Goal: Task Accomplishment & Management: Use online tool/utility

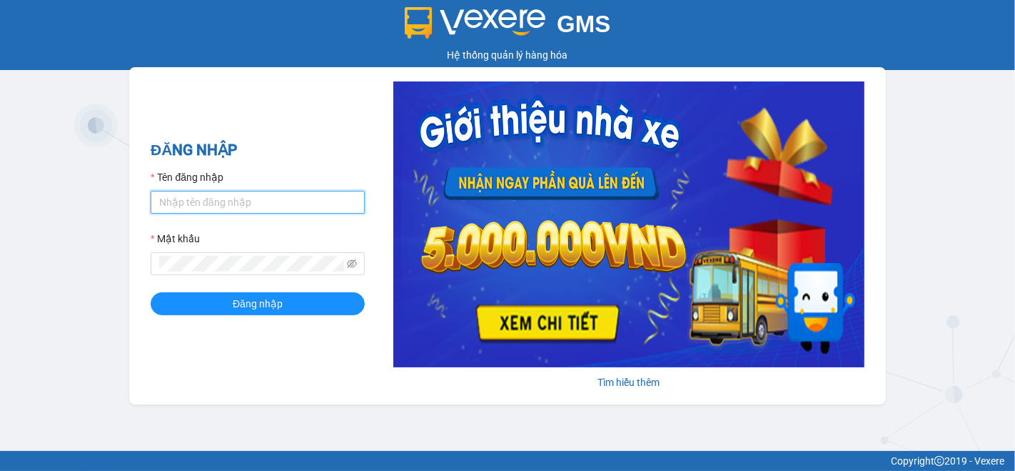
click at [216, 196] on input "Tên đăng nhập" at bounding box center [258, 202] width 214 height 23
type input "nho.nhuquynh"
click at [151, 292] on button "Đăng nhập" at bounding box center [258, 303] width 214 height 23
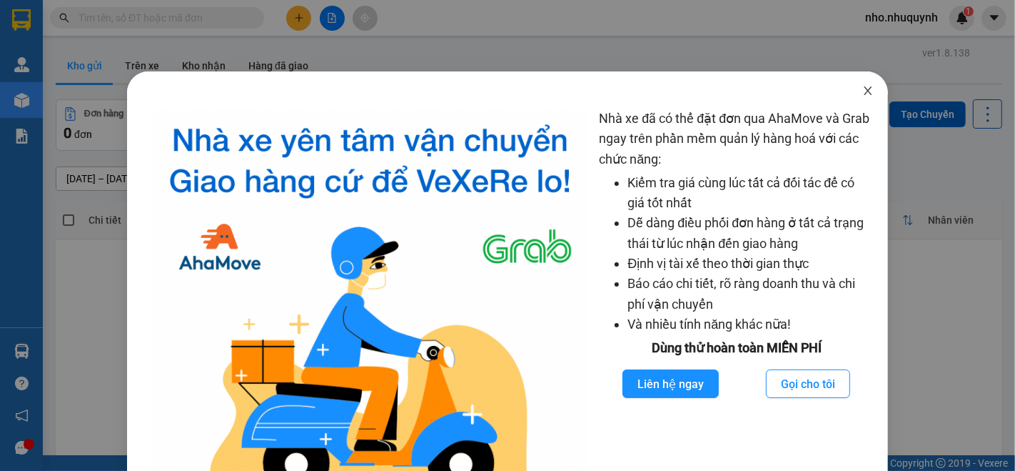
click at [865, 92] on icon "close" at bounding box center [869, 90] width 8 height 9
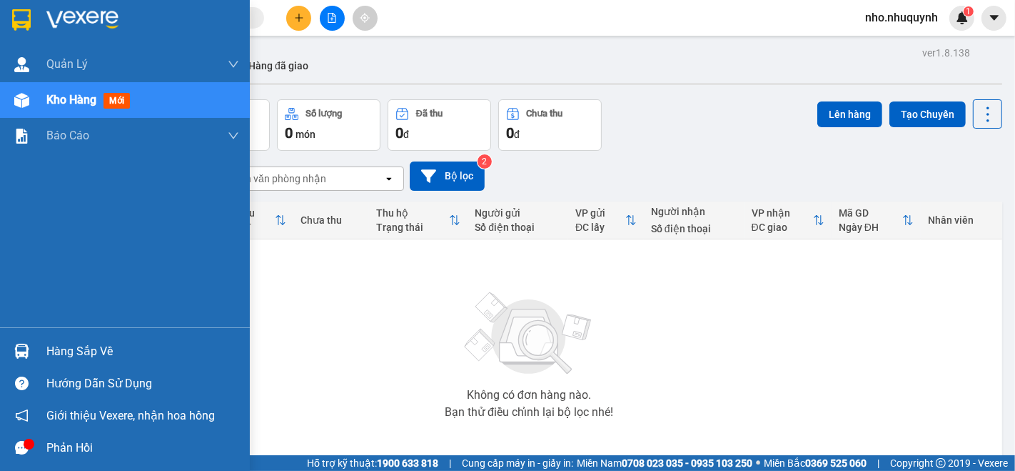
drag, startPoint x: 89, startPoint y: 354, endPoint x: 97, endPoint y: 354, distance: 7.9
click at [90, 354] on div "Hàng sắp về" at bounding box center [142, 351] width 193 height 21
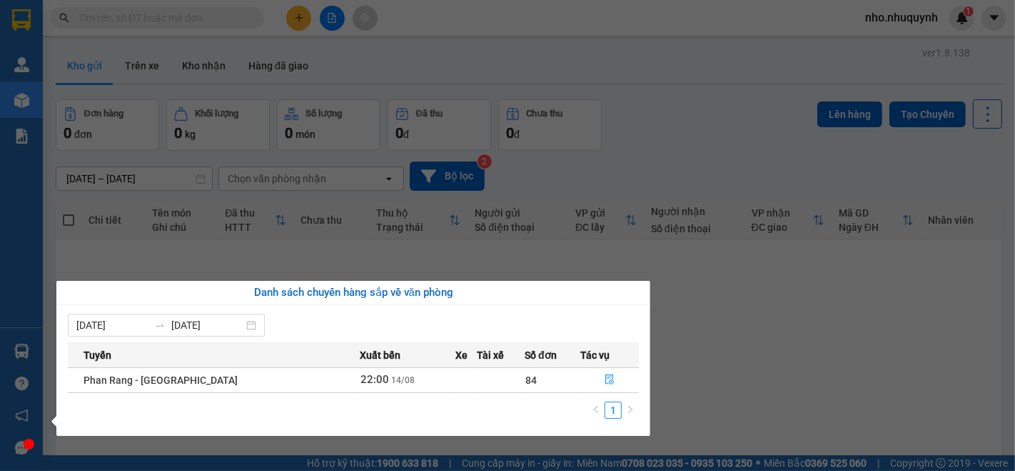
click at [525, 381] on td "84" at bounding box center [553, 379] width 56 height 25
click at [605, 376] on icon "file-done" at bounding box center [610, 379] width 10 height 10
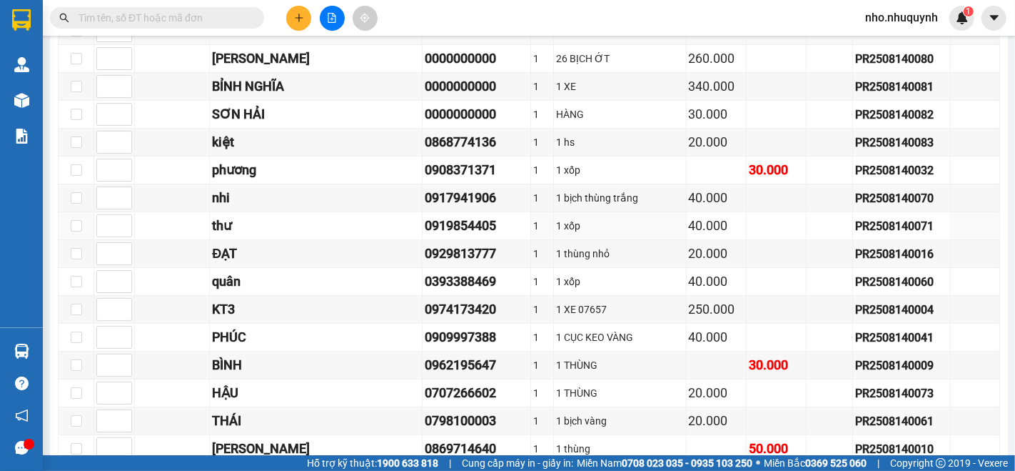
scroll to position [79, 0]
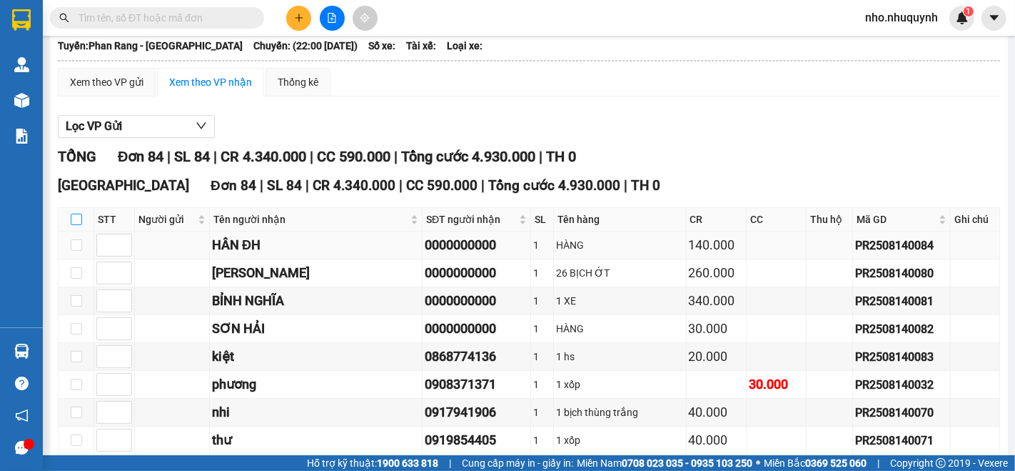
drag, startPoint x: 79, startPoint y: 225, endPoint x: 286, endPoint y: 263, distance: 209.8
click at [77, 225] on input "checkbox" at bounding box center [76, 219] width 11 height 11
checkbox input "true"
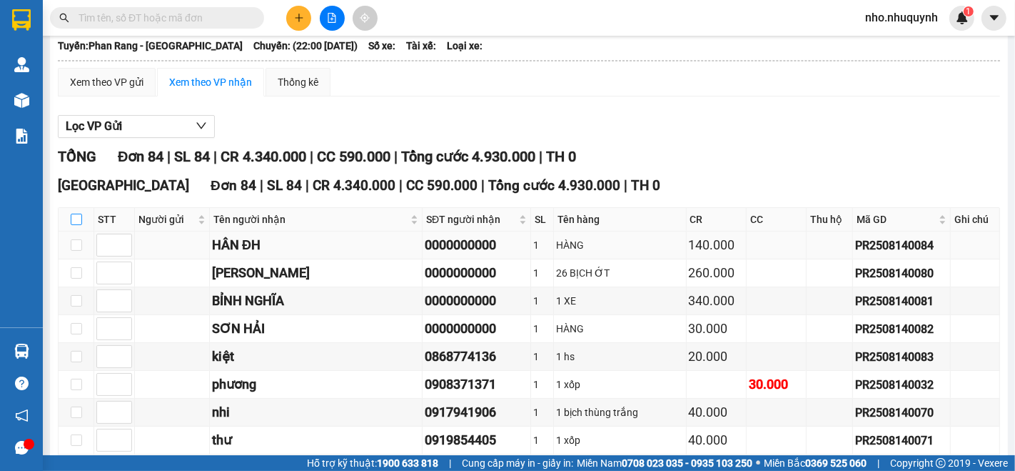
checkbox input "true"
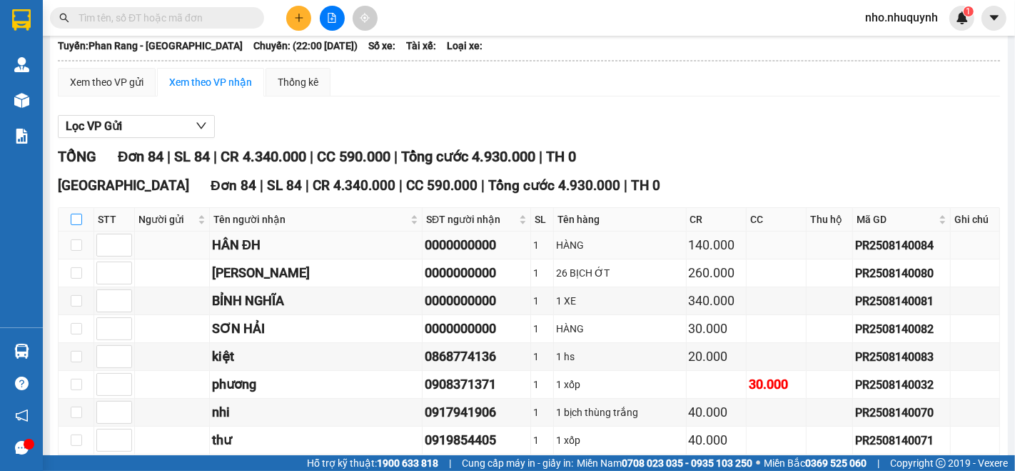
checkbox input "true"
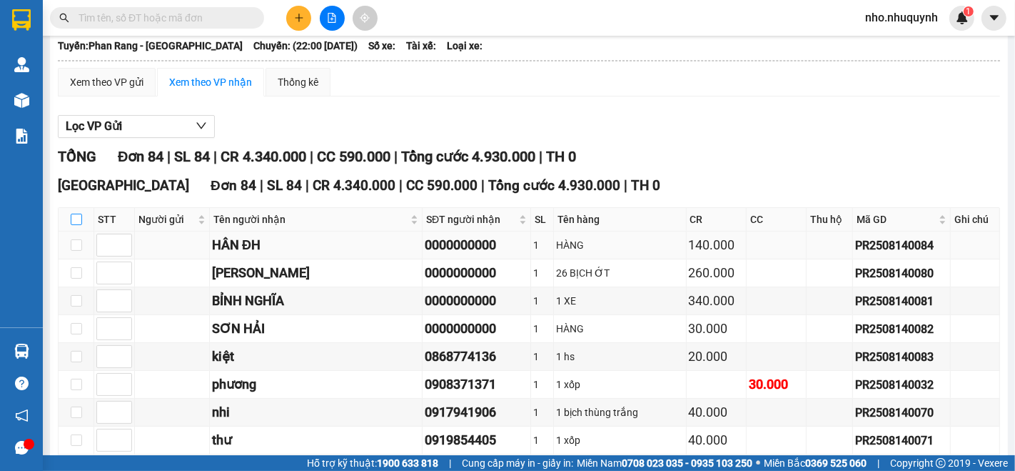
checkbox input "true"
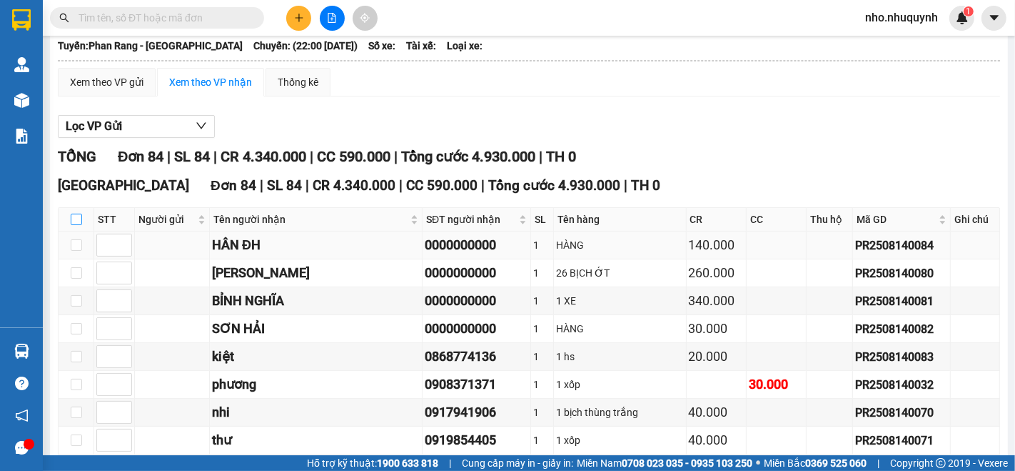
checkbox input "true"
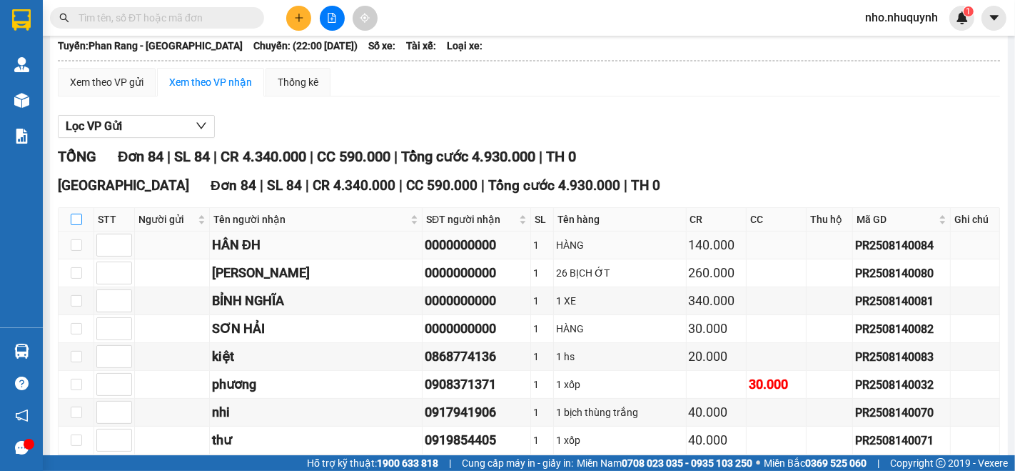
checkbox input "true"
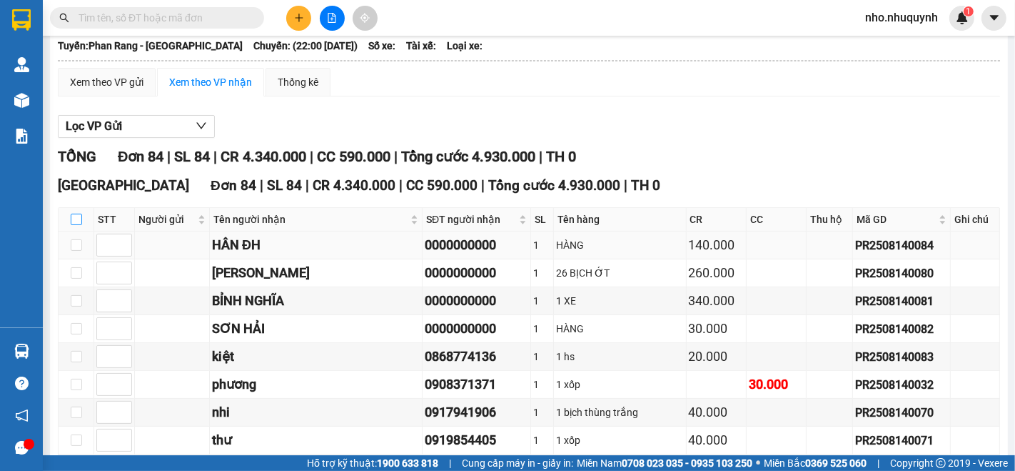
checkbox input "true"
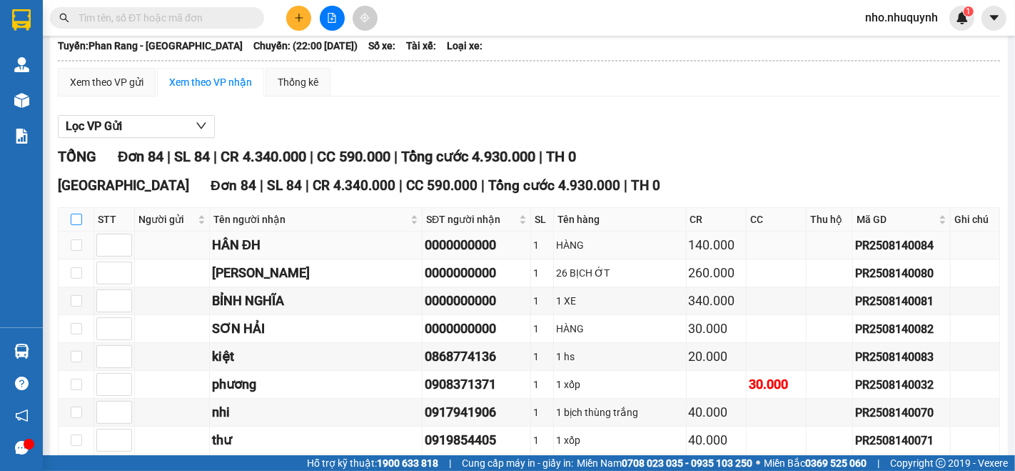
checkbox input "true"
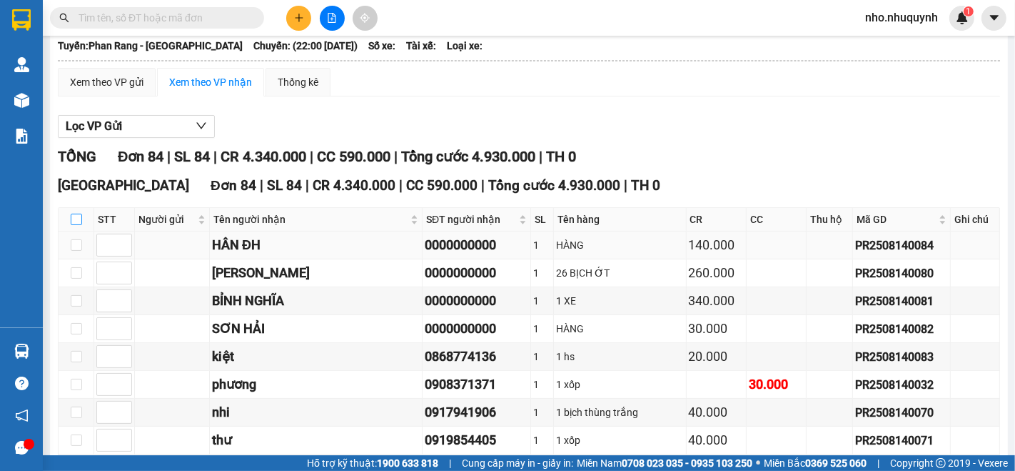
checkbox input "true"
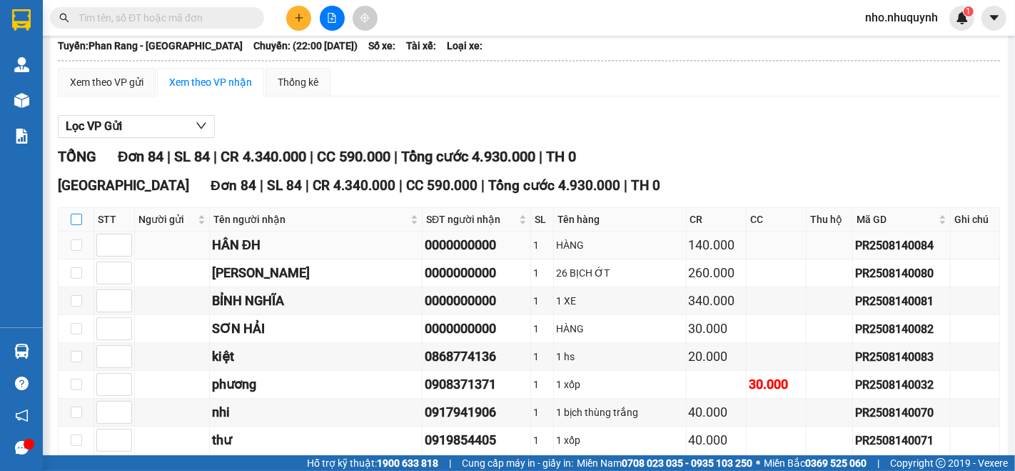
checkbox input "true"
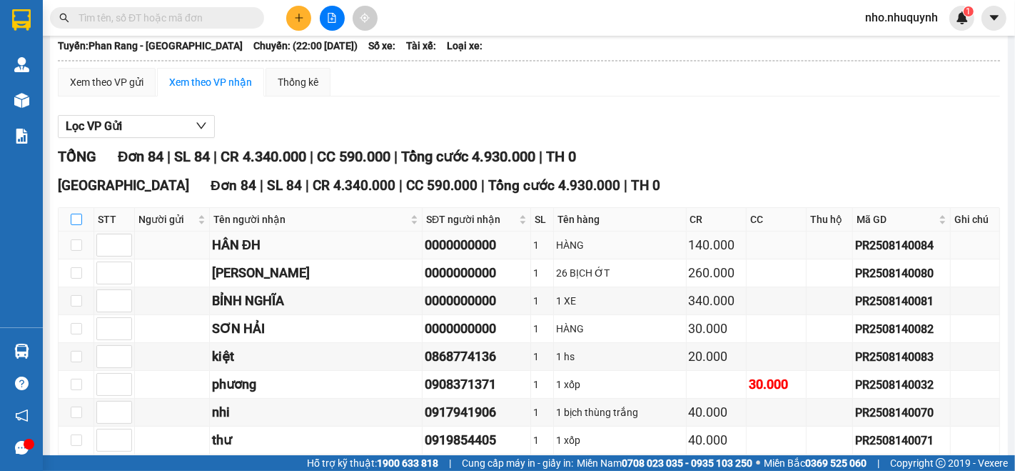
checkbox input "true"
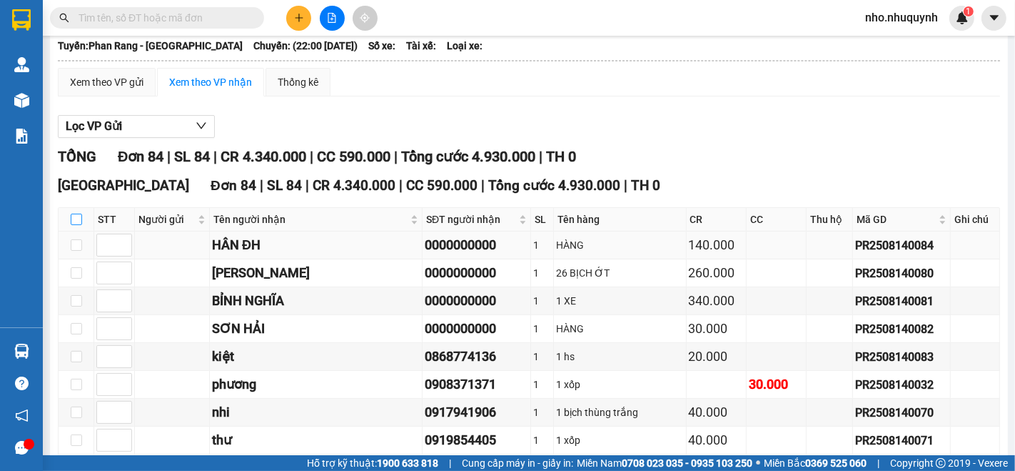
checkbox input "true"
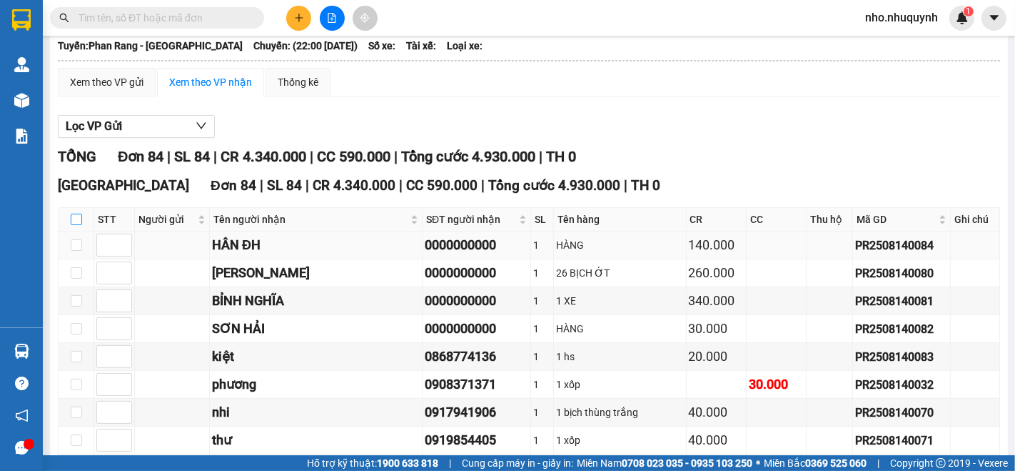
checkbox input "true"
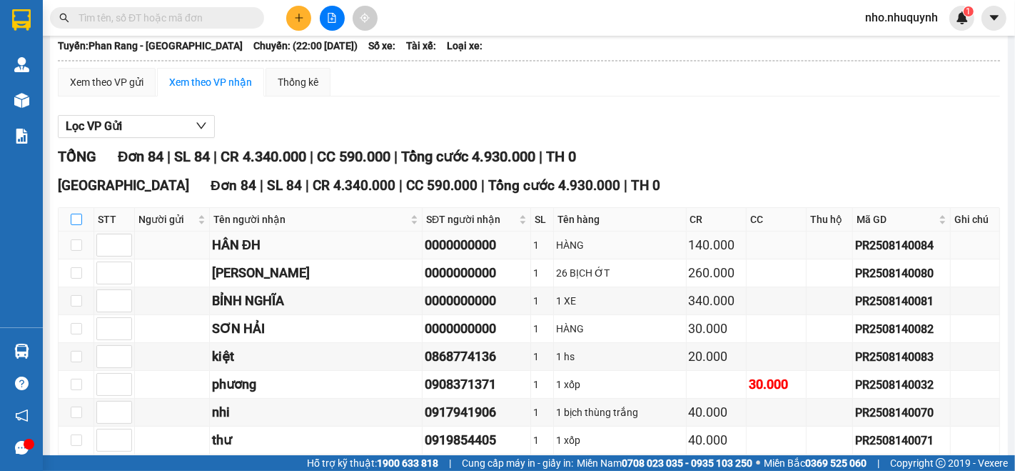
checkbox input "true"
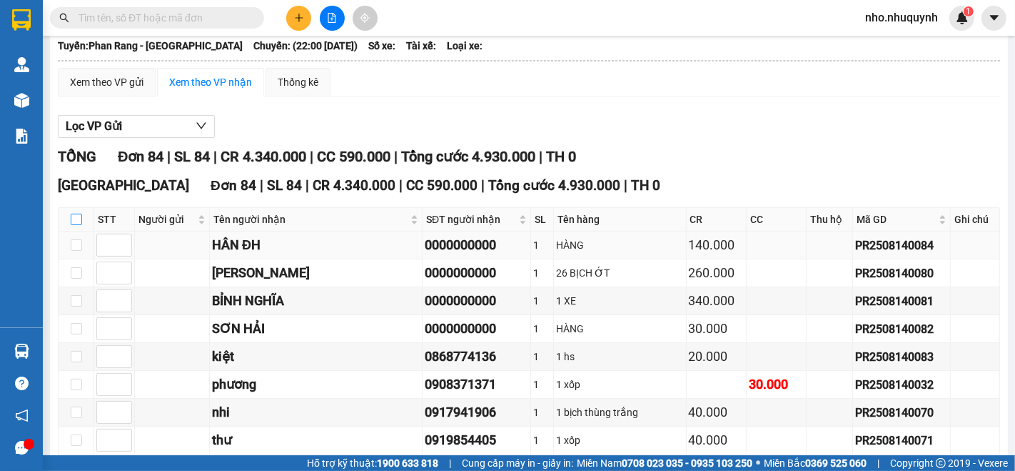
checkbox input "true"
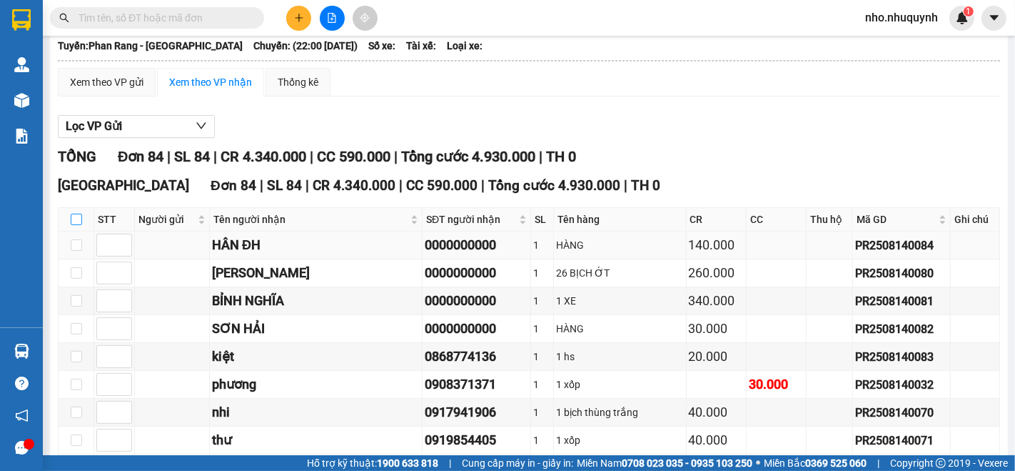
checkbox input "true"
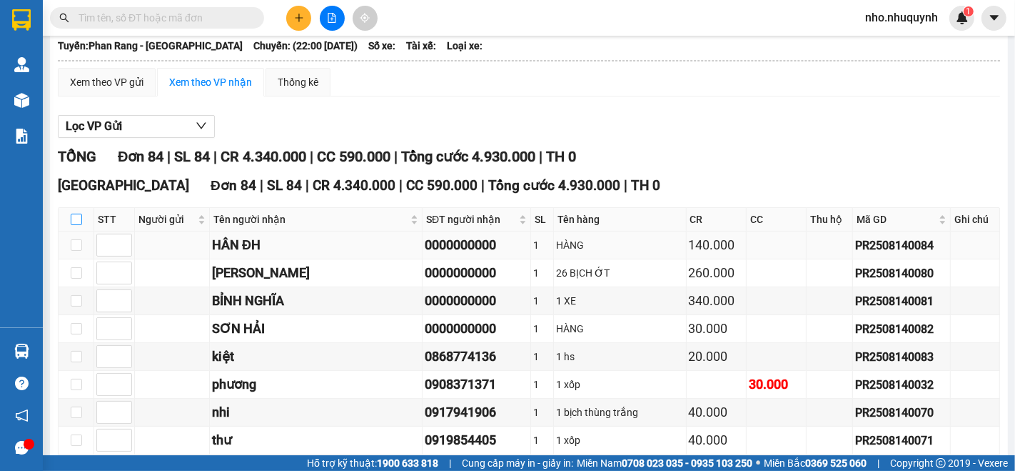
checkbox input "true"
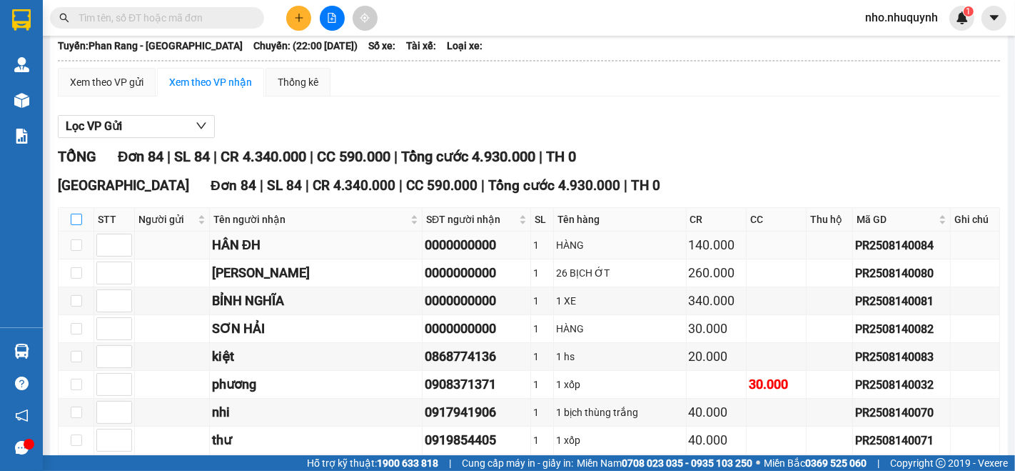
checkbox input "true"
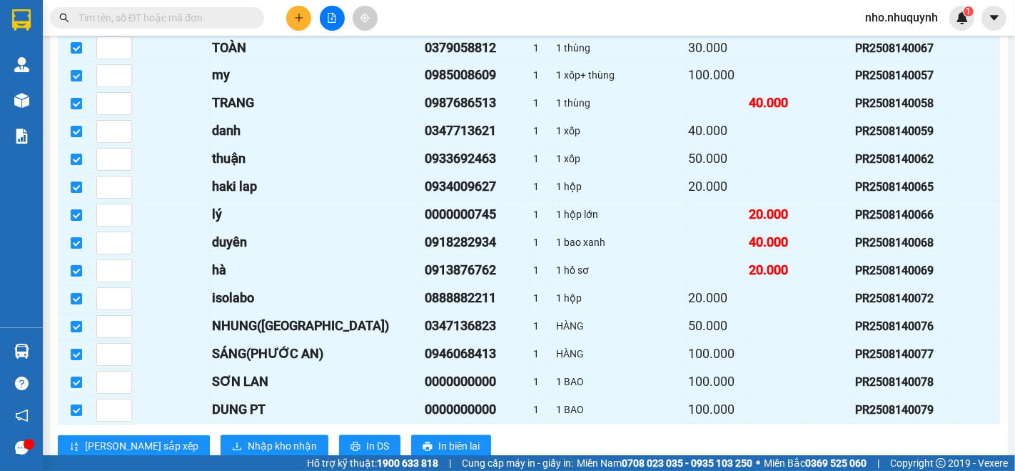
scroll to position [2231, 0]
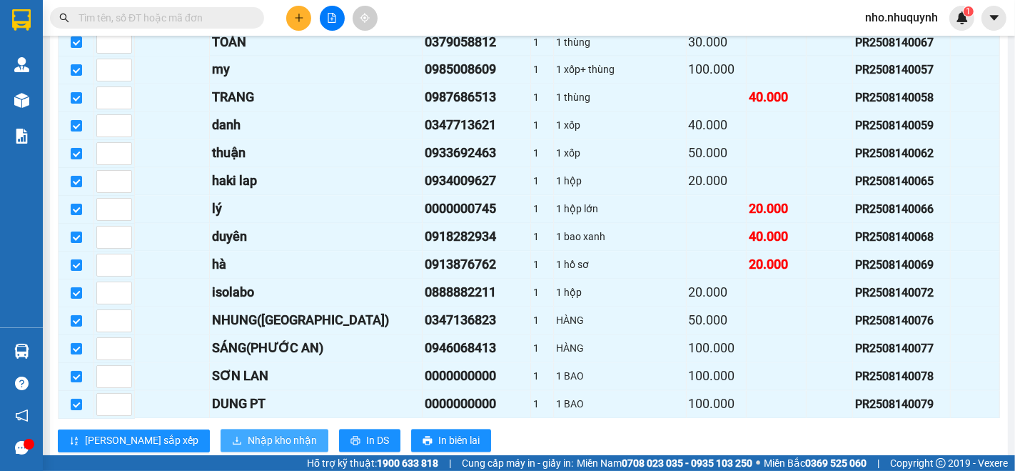
click at [248, 433] on span "Nhập kho nhận" at bounding box center [282, 441] width 69 height 16
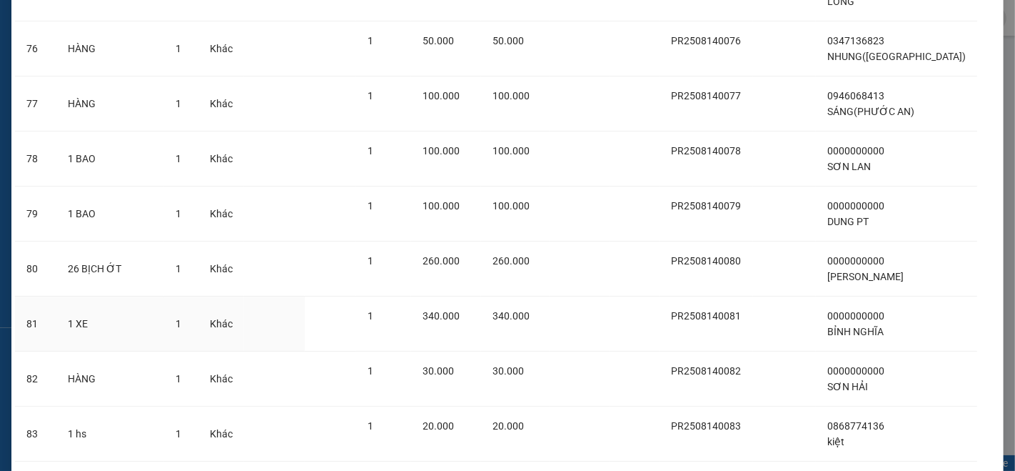
scroll to position [4356, 0]
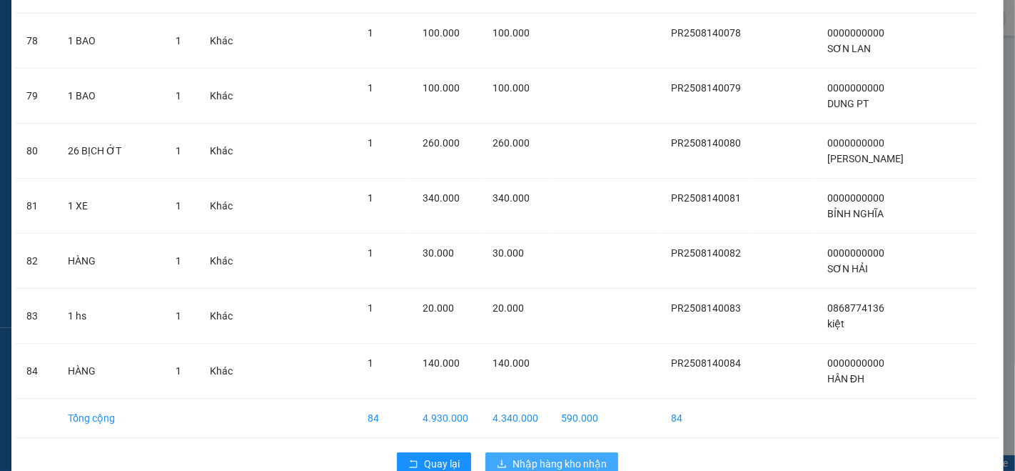
click at [523, 456] on span "Nhập hàng kho nhận" at bounding box center [560, 464] width 94 height 16
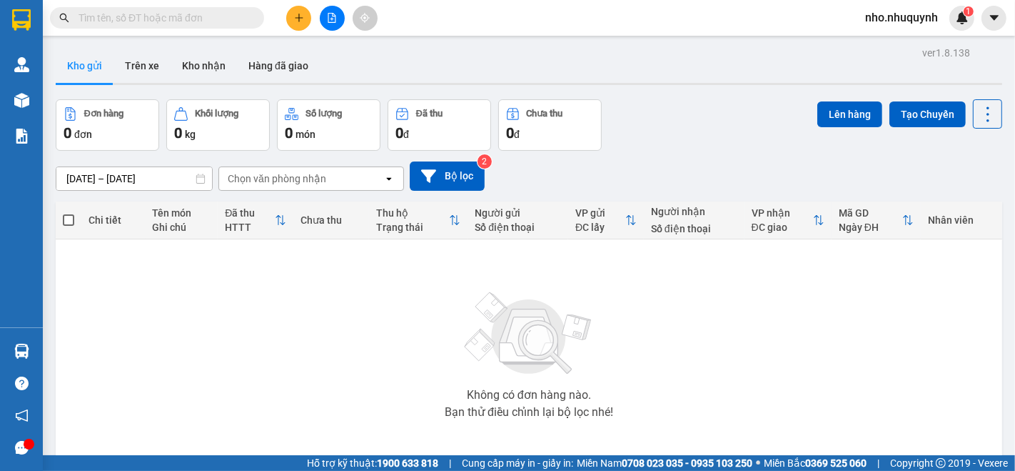
click at [191, 12] on input "text" at bounding box center [163, 18] width 169 height 16
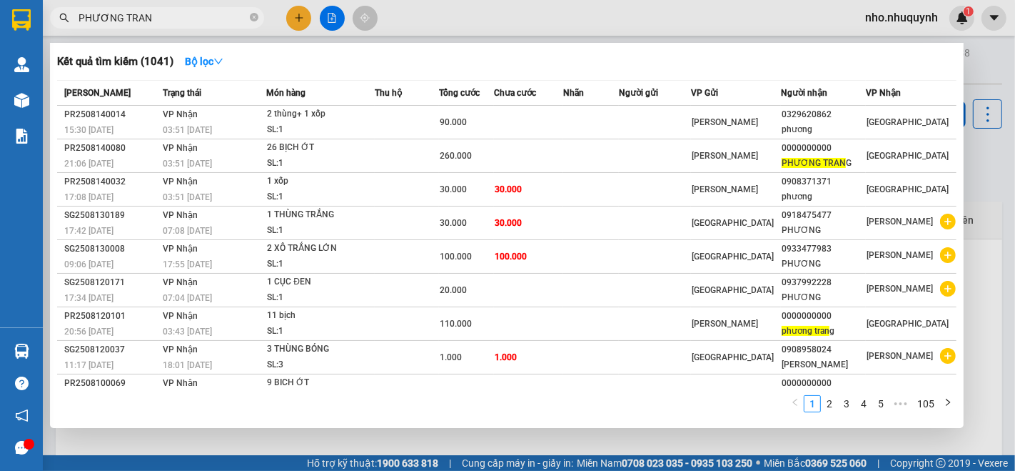
type input "[PERSON_NAME]"
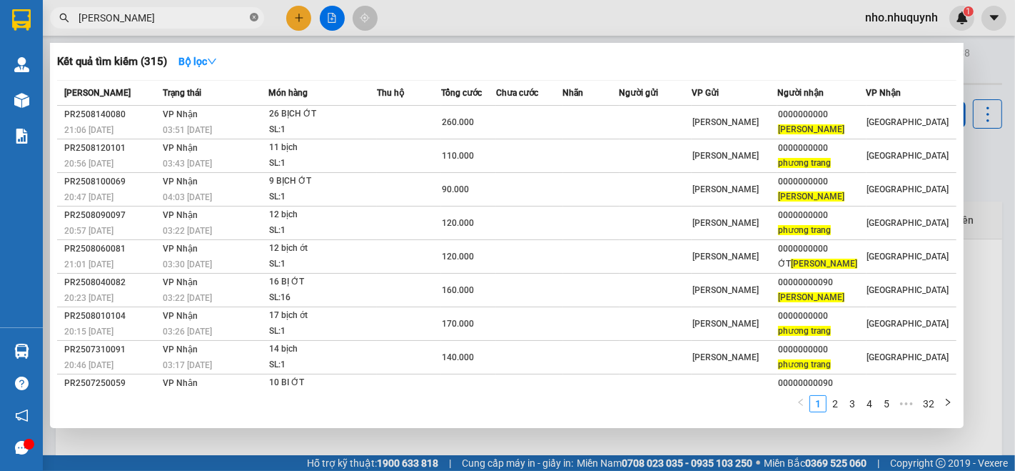
click at [256, 14] on icon "close-circle" at bounding box center [254, 17] width 9 height 9
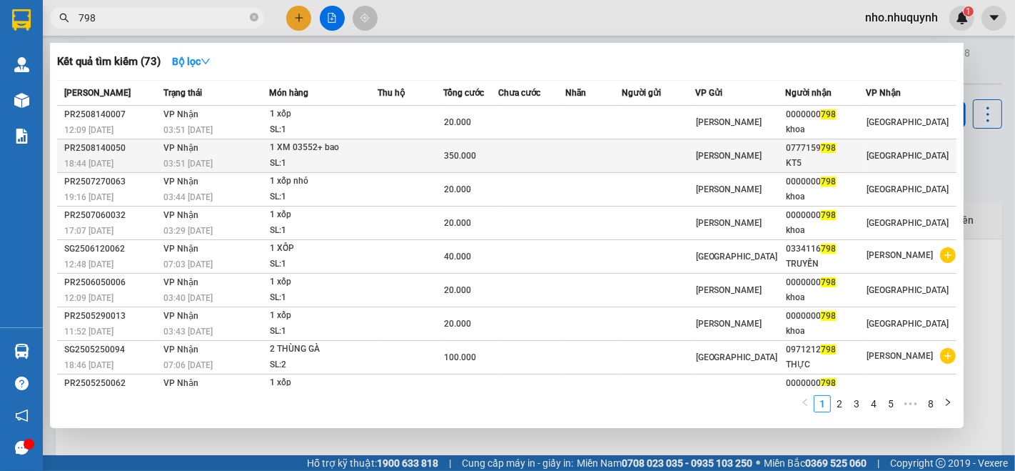
type input "798"
click at [560, 159] on td at bounding box center [531, 156] width 67 height 34
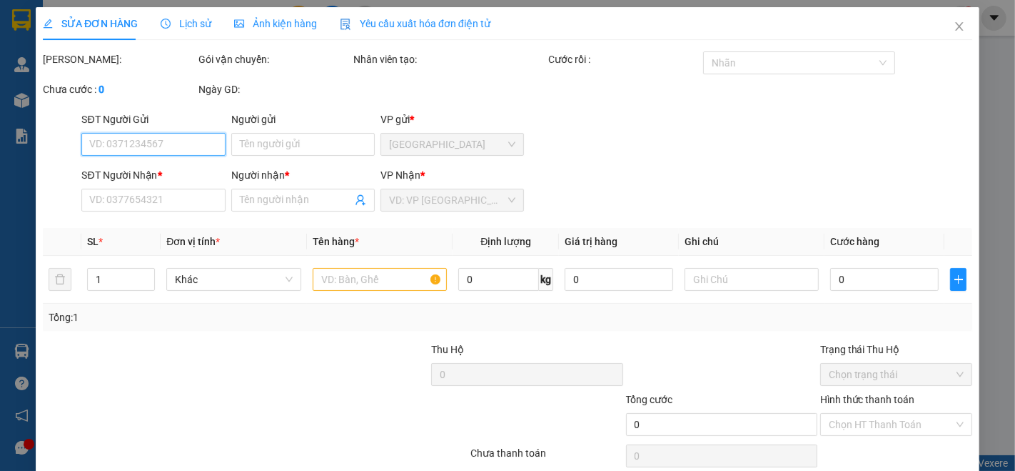
type input "0777159798"
type input "KT5"
type input "350.000"
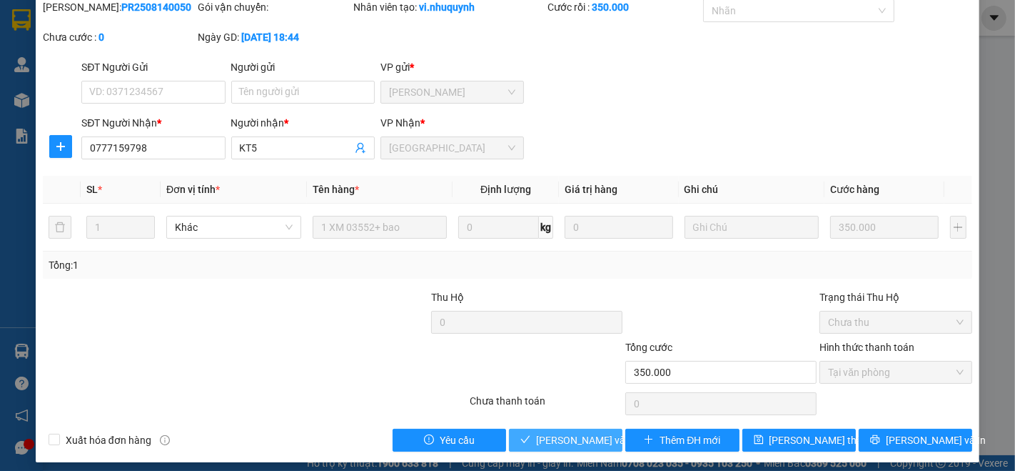
drag, startPoint x: 561, startPoint y: 431, endPoint x: 563, endPoint y: 423, distance: 8.1
click at [560, 432] on span "[PERSON_NAME] và Giao hàng" at bounding box center [604, 440] width 137 height 16
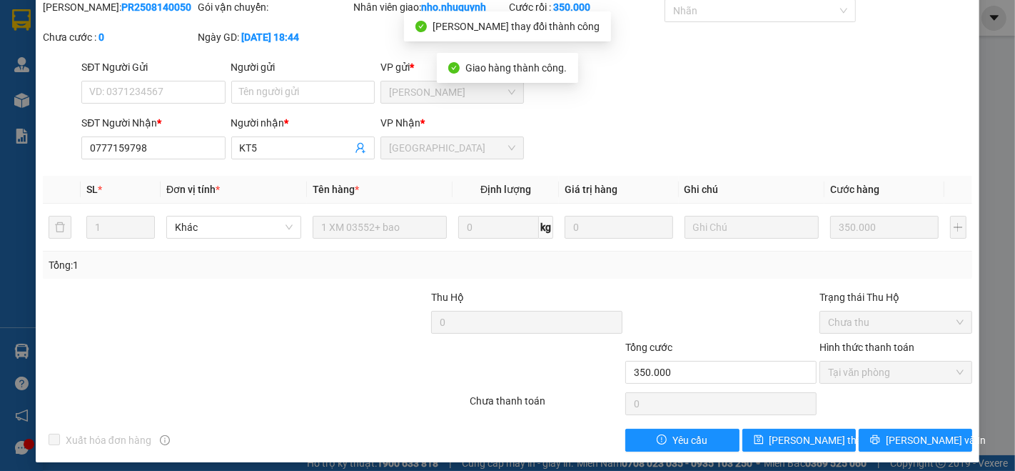
scroll to position [0, 0]
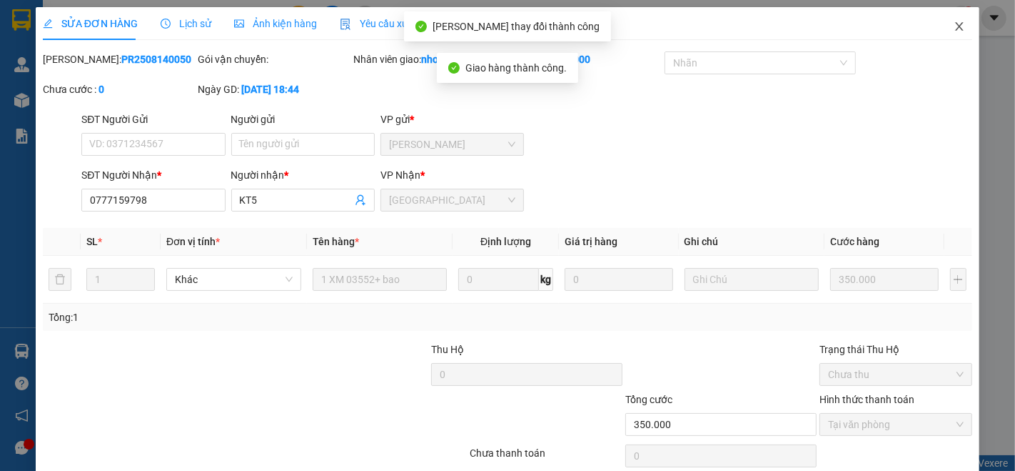
click at [954, 26] on icon "close" at bounding box center [959, 26] width 11 height 11
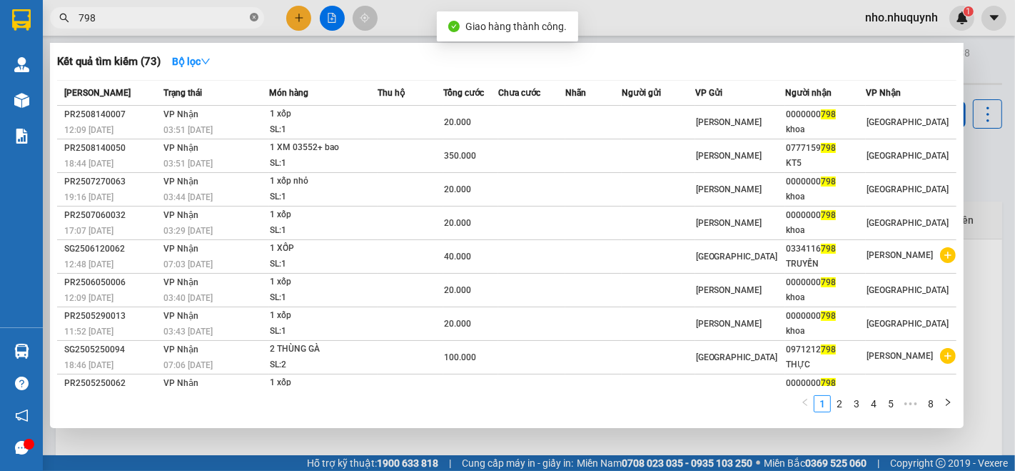
click at [250, 17] on icon "close-circle" at bounding box center [254, 17] width 9 height 9
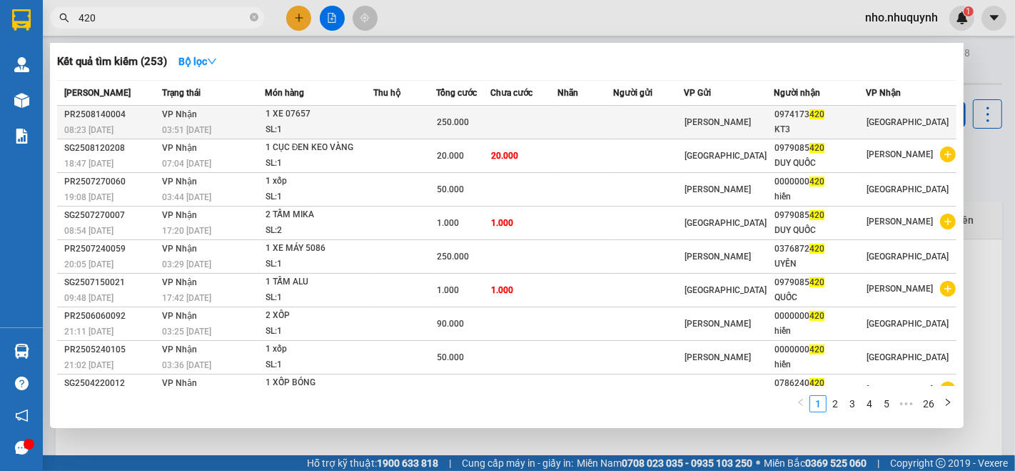
type input "420"
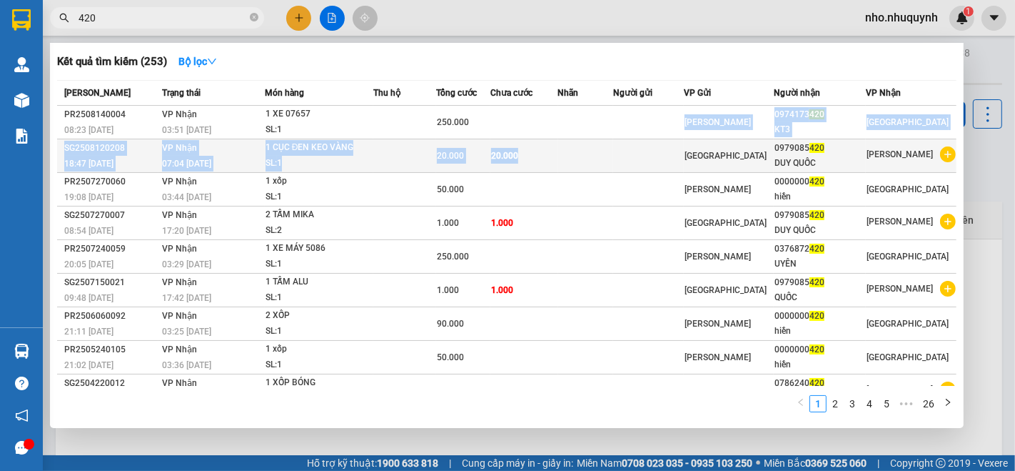
drag, startPoint x: 557, startPoint y: 134, endPoint x: 560, endPoint y: 144, distance: 10.4
click at [560, 144] on tbody "PR2508140004 08:23 [DATE] VP Nhận 03:51 [DATE] 1 XE 07657 SL: 1 250.000 Phan Ra…" at bounding box center [507, 274] width 900 height 336
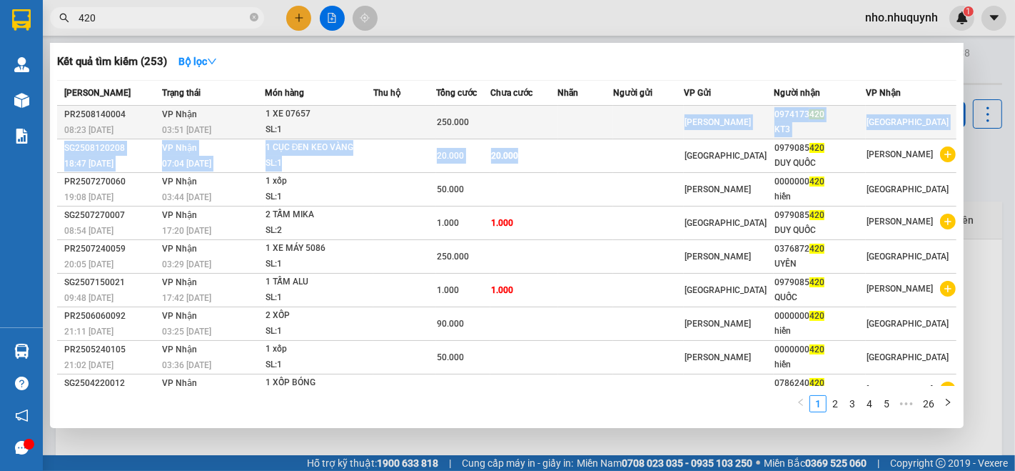
click at [558, 126] on td at bounding box center [524, 123] width 67 height 34
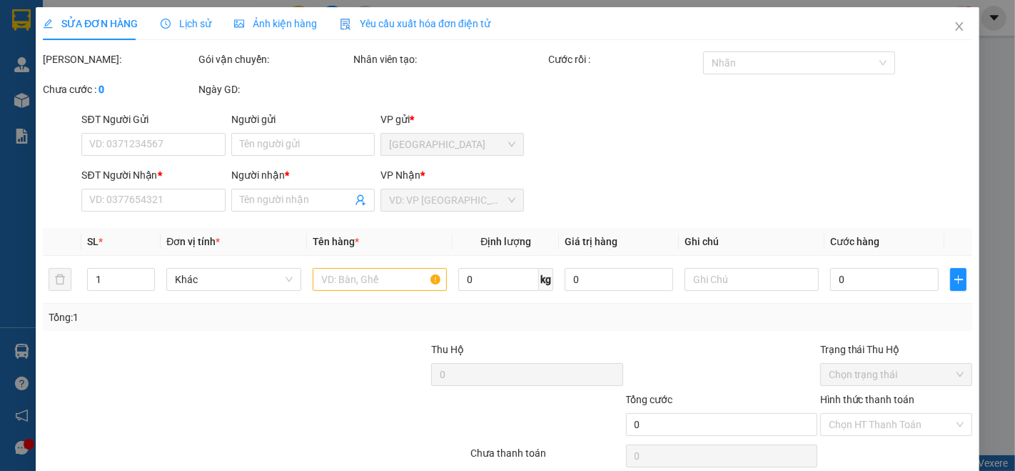
type input "0974173420"
type input "KT3"
type input "250.000"
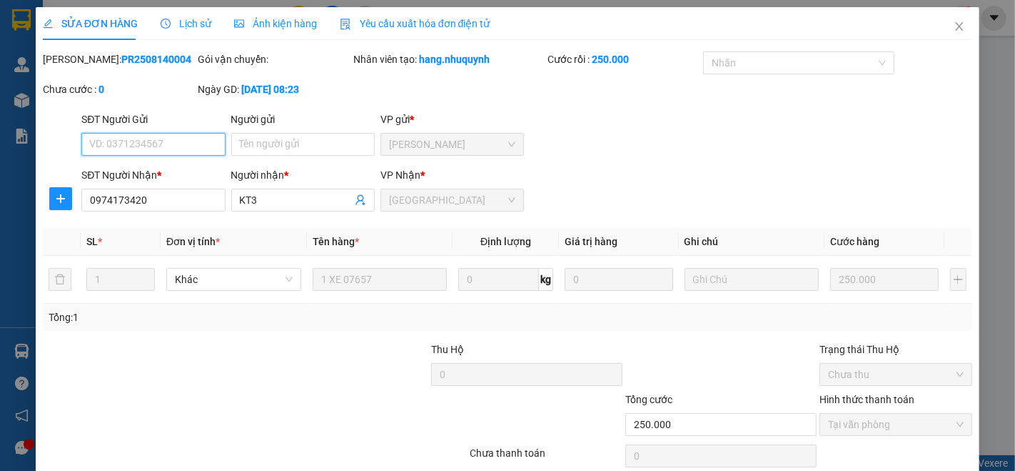
scroll to position [52, 0]
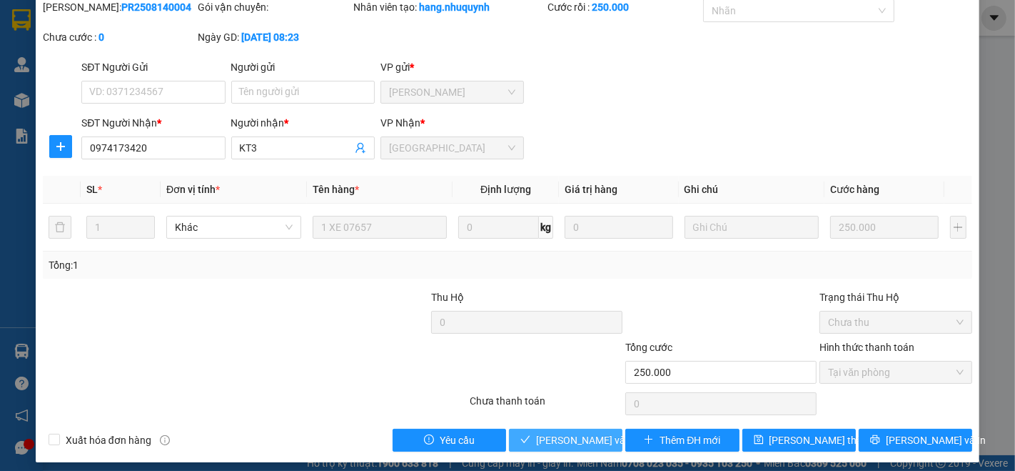
click at [557, 433] on span "[PERSON_NAME] và Giao hàng" at bounding box center [604, 440] width 137 height 16
